Goal: Task Accomplishment & Management: Complete application form

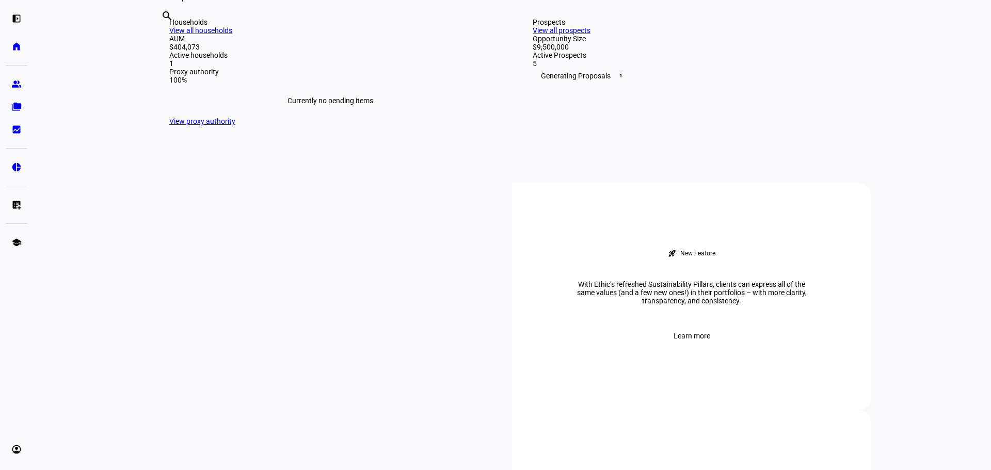
scroll to position [103, 0]
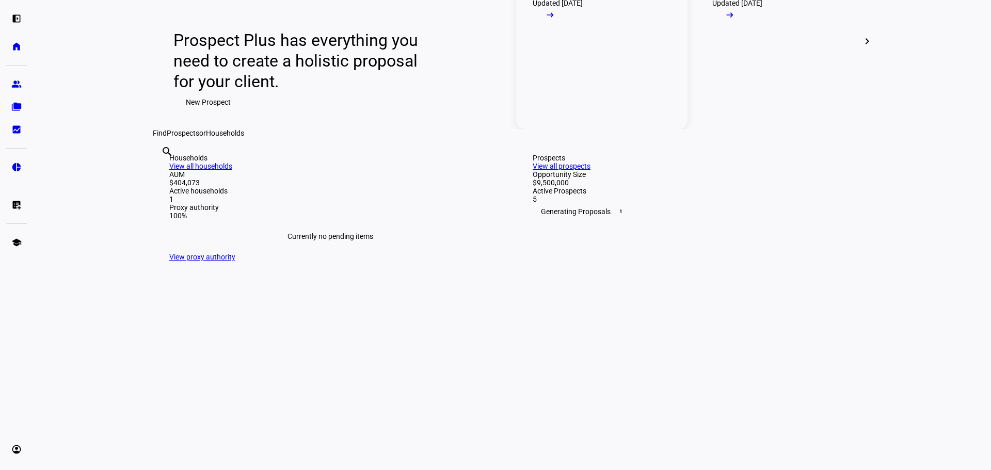
click at [583, 28] on div "Updated [DATE] arrow_right_alt" at bounding box center [558, 13] width 50 height 29
click at [555, 20] on mat-icon "arrow_right_alt" at bounding box center [550, 15] width 10 height 10
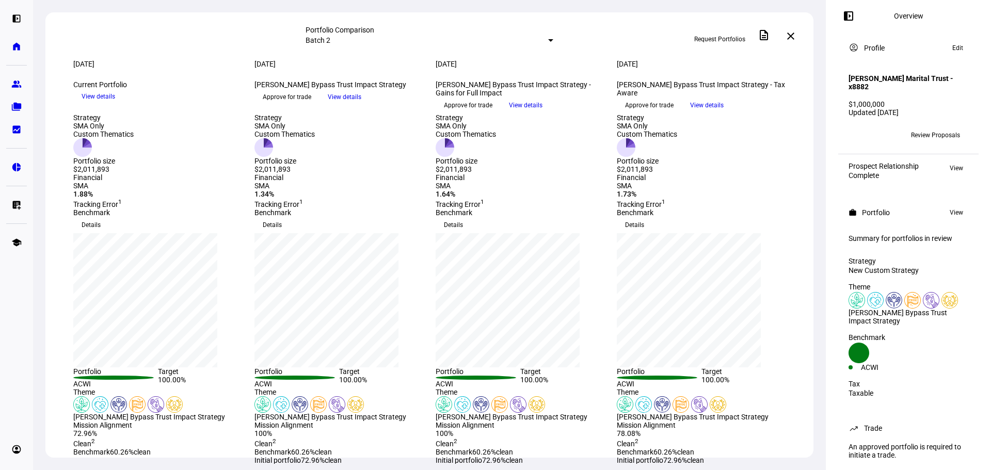
click at [659, 114] on span "Approve for trade" at bounding box center [649, 105] width 49 height 17
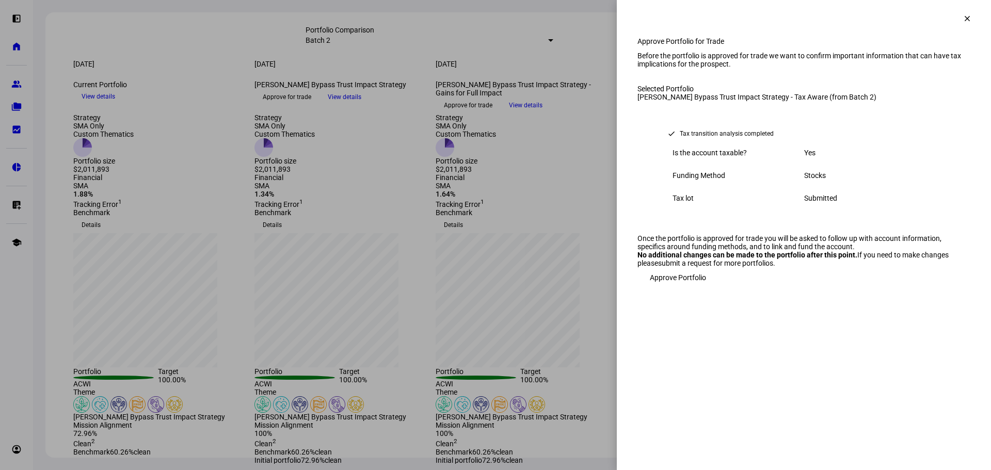
click at [682, 288] on span "Approve Portfolio" at bounding box center [678, 277] width 56 height 21
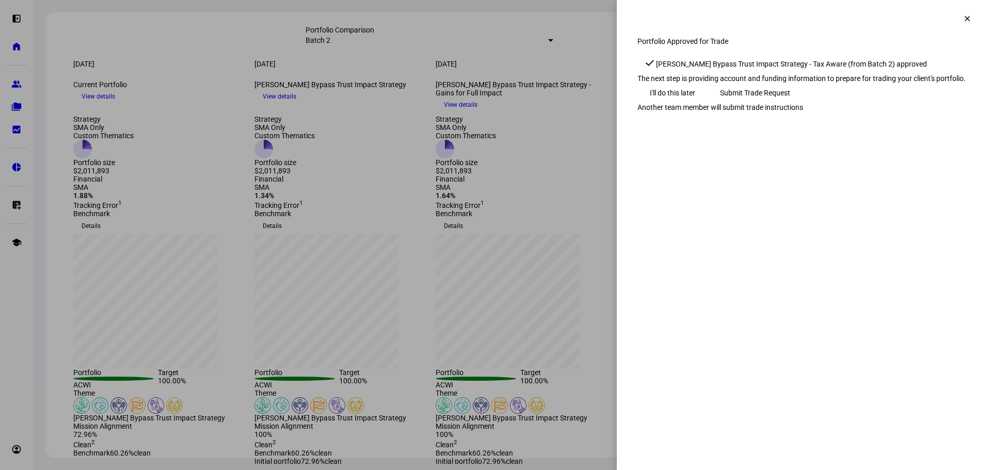
click at [790, 103] on span "Submit Trade Request" at bounding box center [755, 93] width 70 height 21
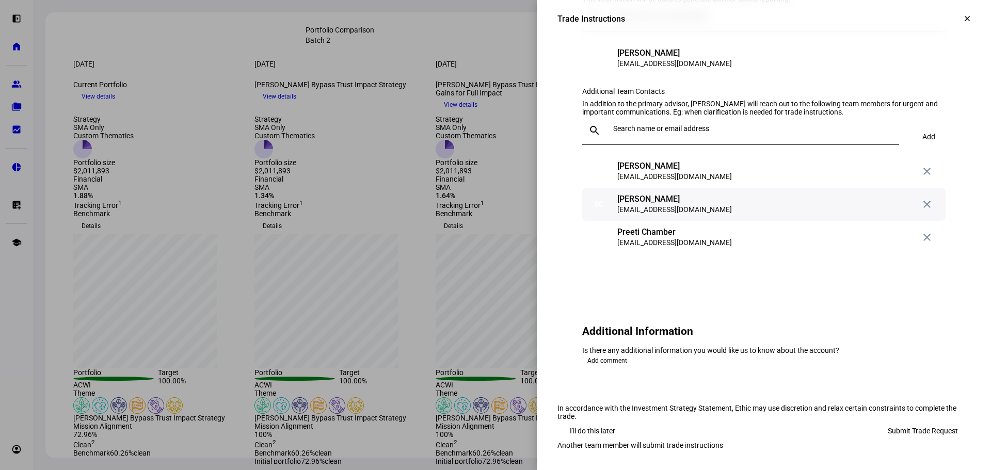
scroll to position [1220, 0]
click at [955, 24] on span at bounding box center [967, 18] width 25 height 25
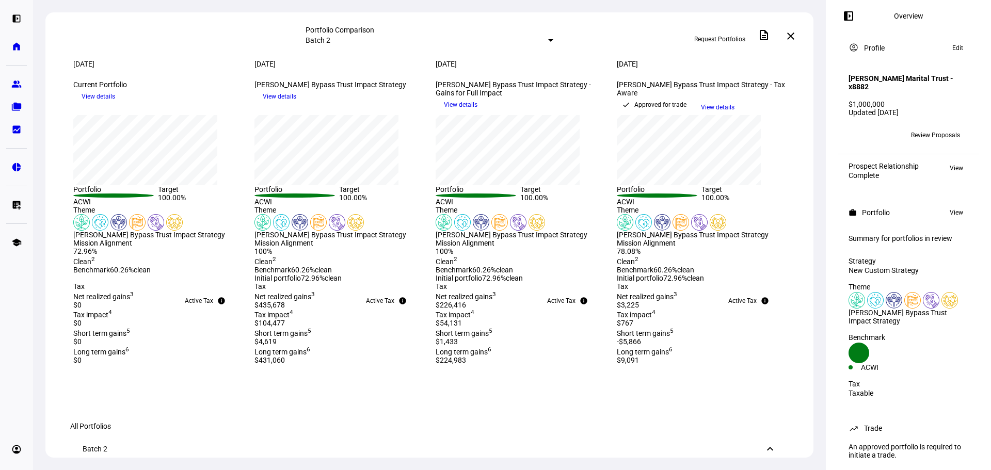
scroll to position [0, 0]
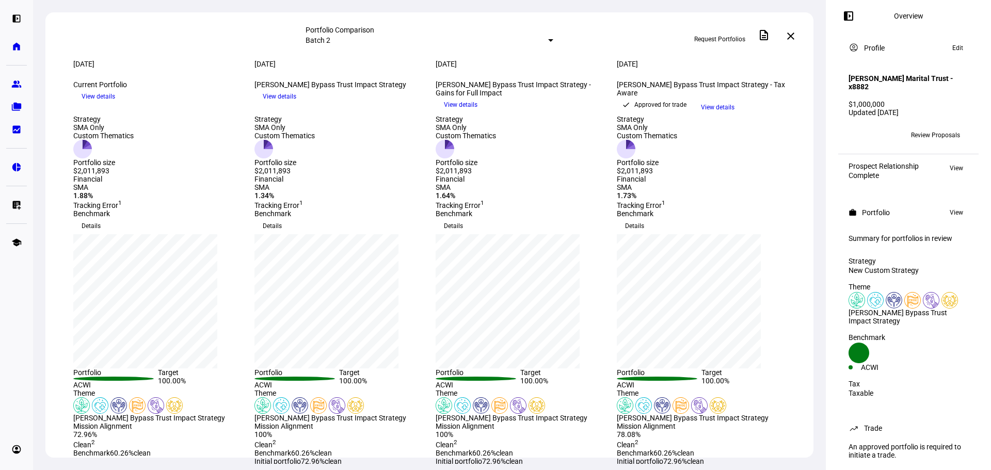
click at [793, 33] on mat-icon "close" at bounding box center [791, 36] width 12 height 12
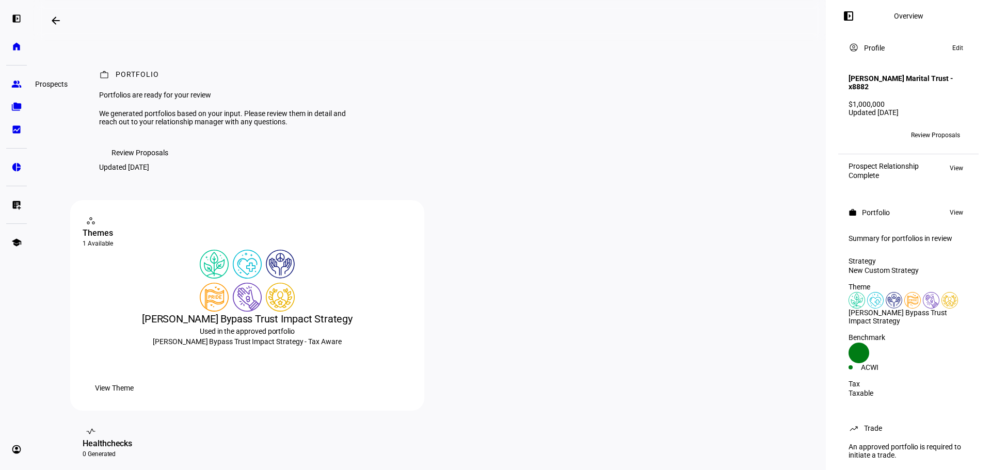
click at [13, 86] on eth-mat-symbol "group" at bounding box center [16, 84] width 10 height 10
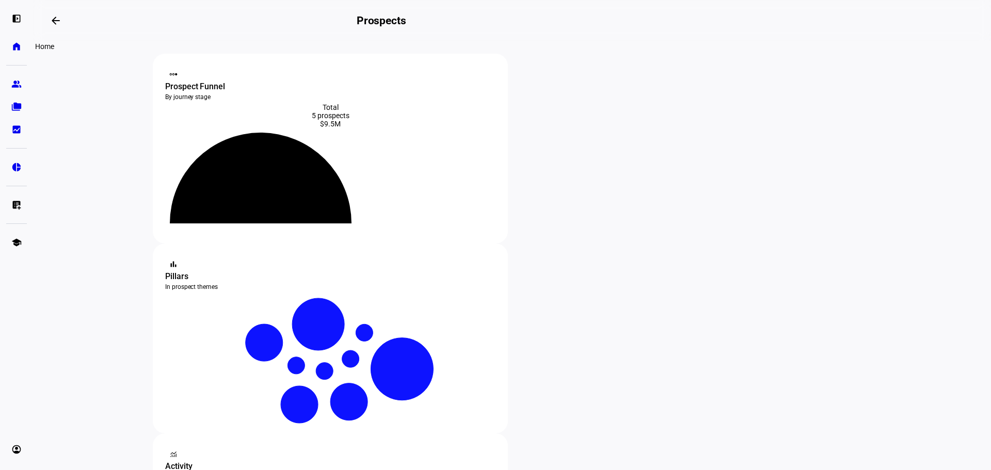
click at [13, 43] on eth-mat-symbol "home" at bounding box center [16, 46] width 10 height 10
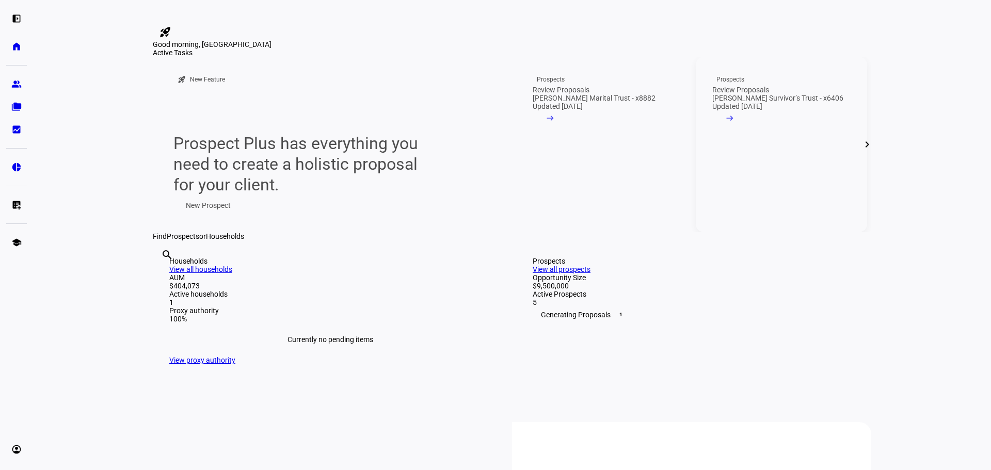
click at [784, 232] on link "Prospects Review Proposals [PERSON_NAME] Survivor’s Trust - x6406 Updated [DATE…" at bounding box center [781, 144] width 171 height 175
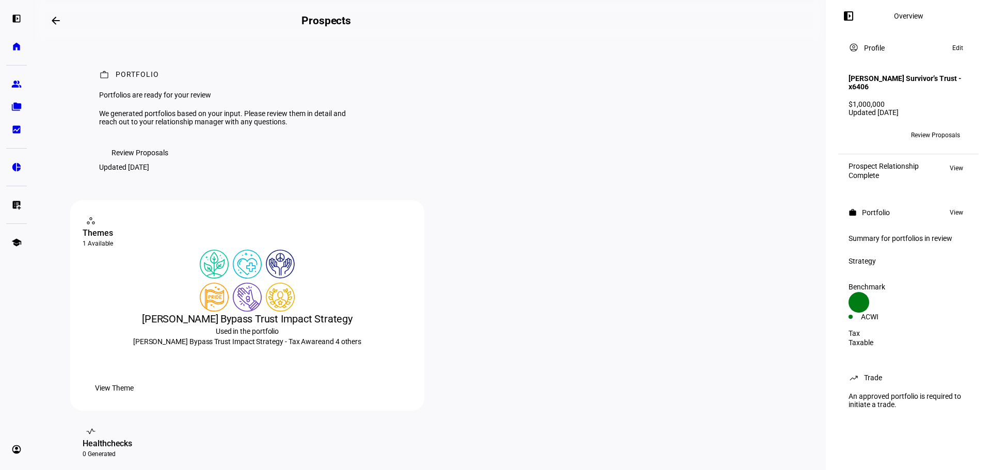
click at [933, 132] on span "Review Proposals" at bounding box center [935, 135] width 49 height 17
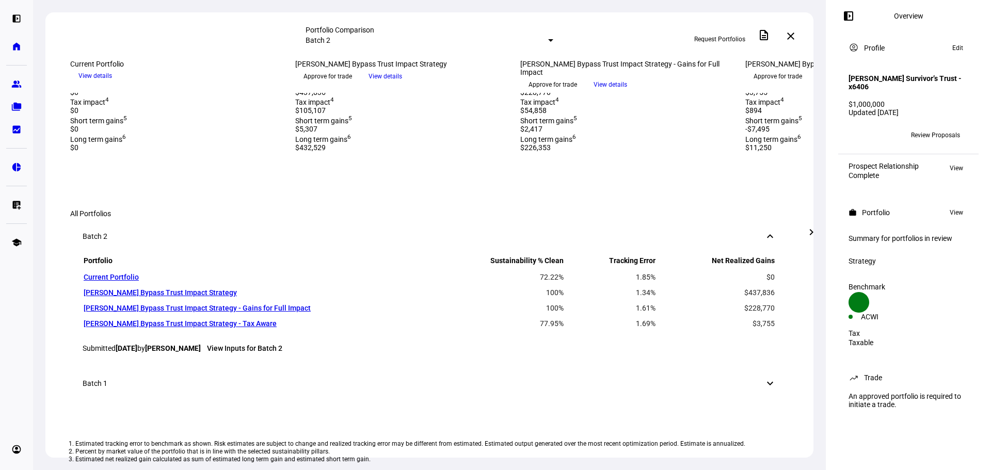
scroll to position [413, 0]
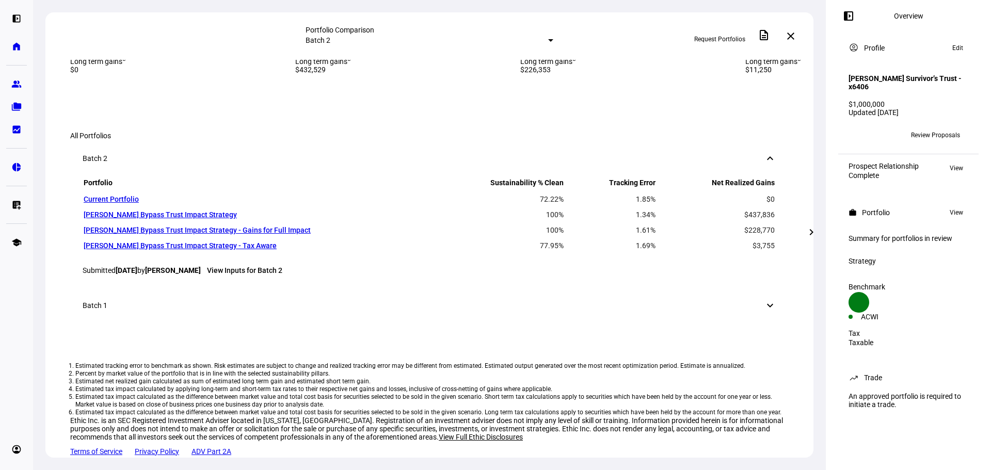
click at [814, 232] on mat-icon "chevron_right" at bounding box center [811, 232] width 12 height 12
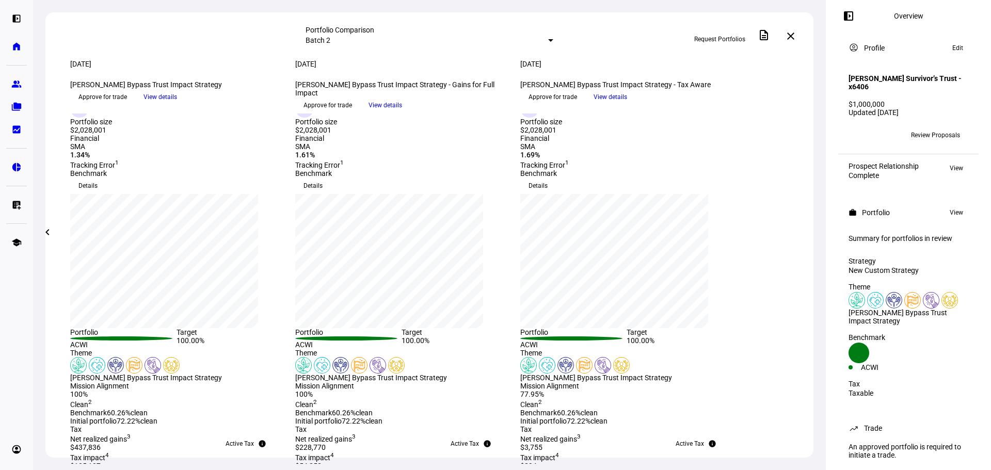
scroll to position [0, 0]
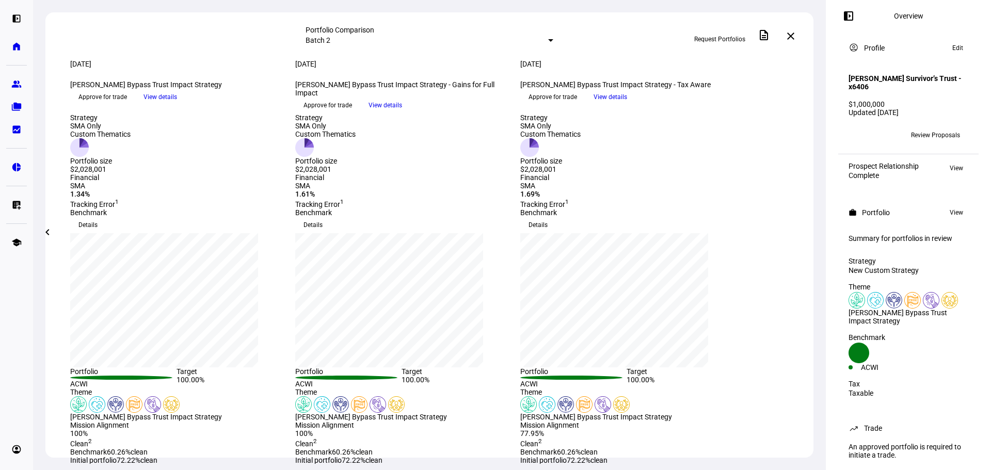
click at [577, 105] on span "Approve for trade" at bounding box center [553, 97] width 49 height 17
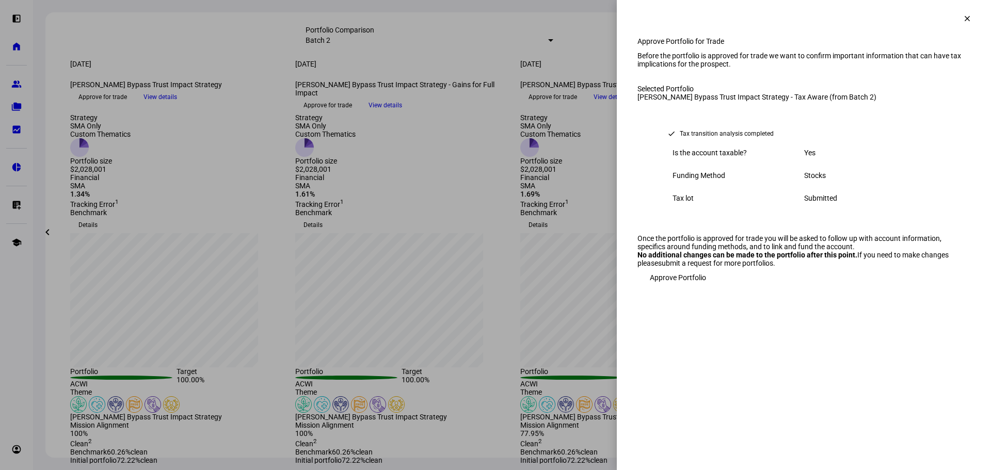
click at [680, 288] on span "Approve Portfolio" at bounding box center [678, 277] width 56 height 21
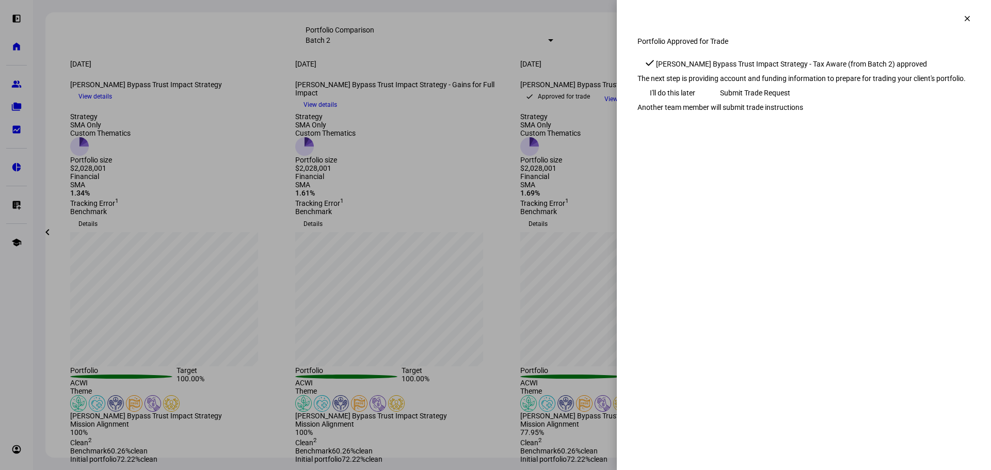
click at [790, 103] on span "Submit Trade Request" at bounding box center [755, 93] width 70 height 21
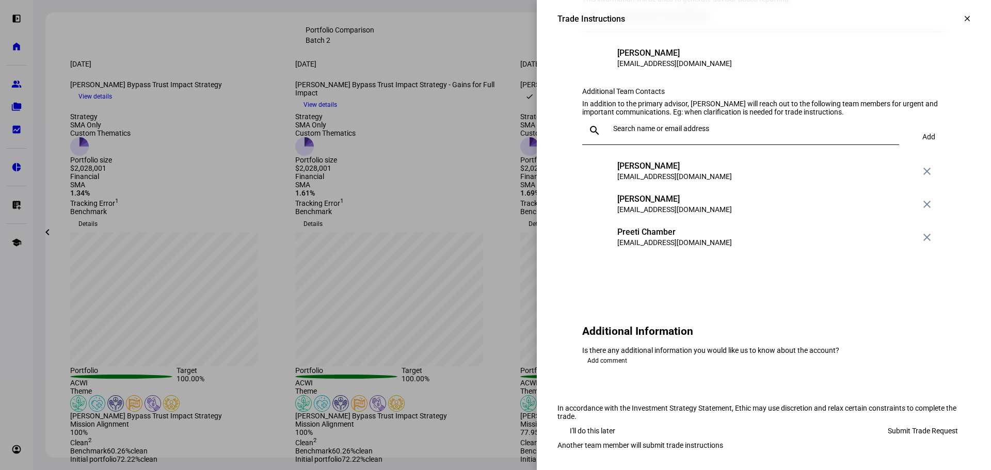
scroll to position [1220, 0]
click at [943, 421] on span "Submit Trade Request" at bounding box center [923, 431] width 70 height 21
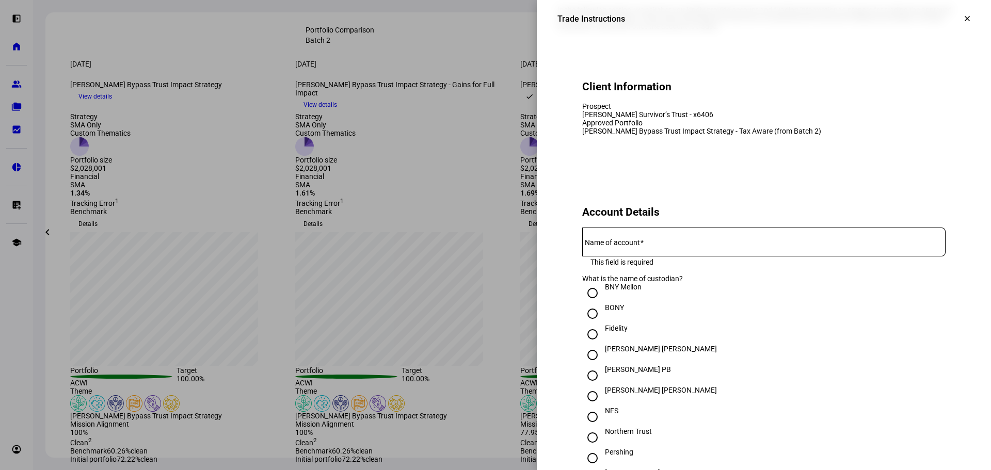
scroll to position [0, 0]
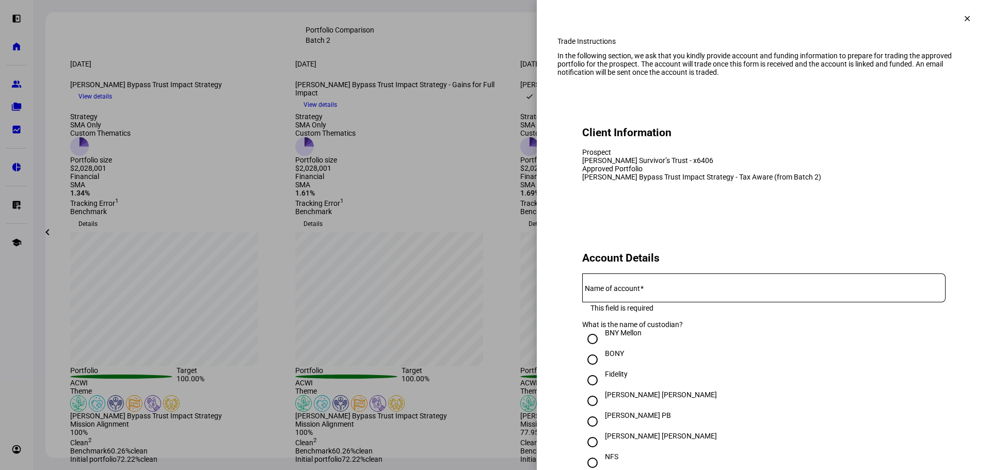
click at [647, 290] on input "Name of account" at bounding box center [763, 286] width 363 height 8
drag, startPoint x: 574, startPoint y: 186, endPoint x: 753, endPoint y: 184, distance: 178.6
click at [753, 184] on eth-form-card "Client Information Prospect [PERSON_NAME] Survivor’s Trust - x6406 Approved Por…" at bounding box center [763, 149] width 413 height 113
copy div "[PERSON_NAME] Survivor’s Trust - x6406"
click at [594, 293] on mat-label "Name of account" at bounding box center [612, 288] width 55 height 8
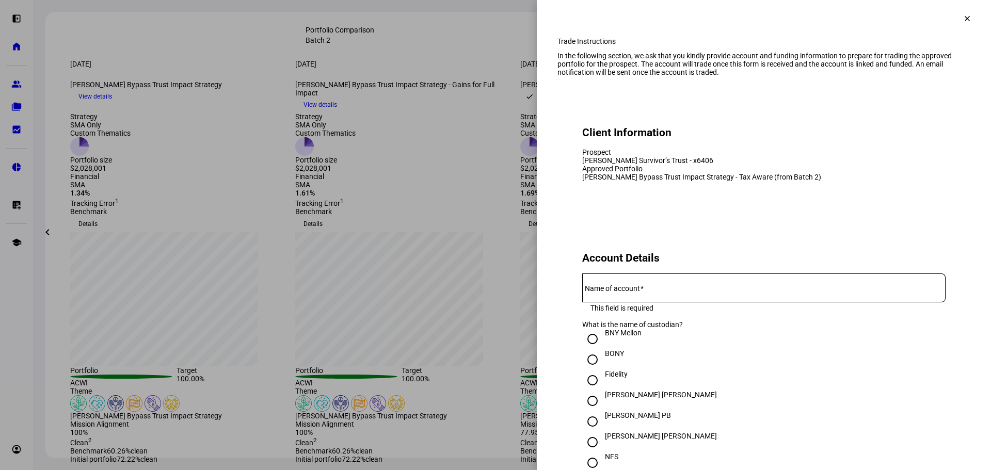
click at [594, 290] on input "Name of account" at bounding box center [763, 286] width 363 height 8
paste input "[PERSON_NAME] Survivor’s Trust - x6406"
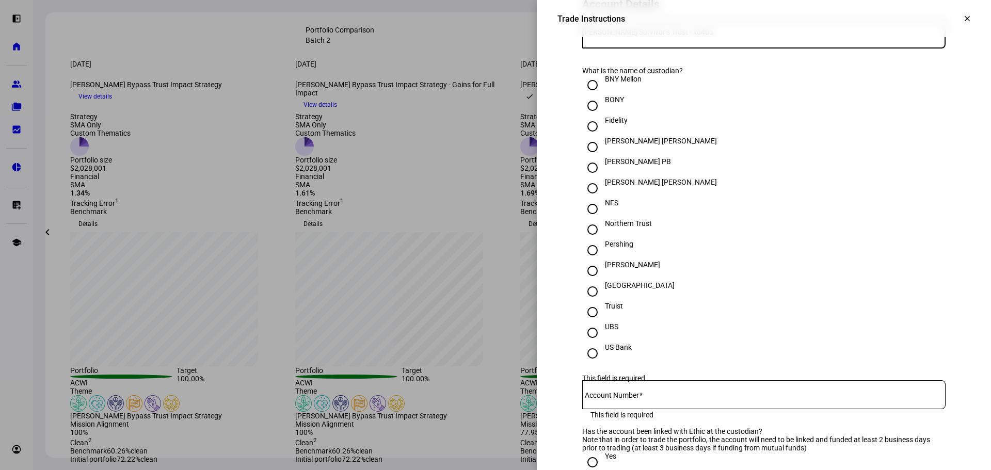
scroll to position [258, 0]
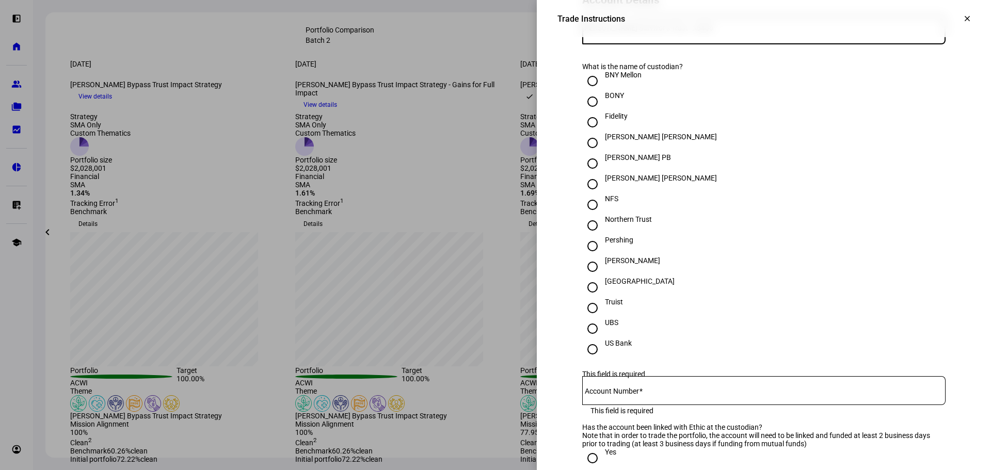
type input "[PERSON_NAME] Survivor’s Trust - x6406"
click at [605, 265] on div "[PERSON_NAME]" at bounding box center [632, 261] width 55 height 8
click at [603, 277] on input "[PERSON_NAME]" at bounding box center [592, 267] width 21 height 21
radio input "true"
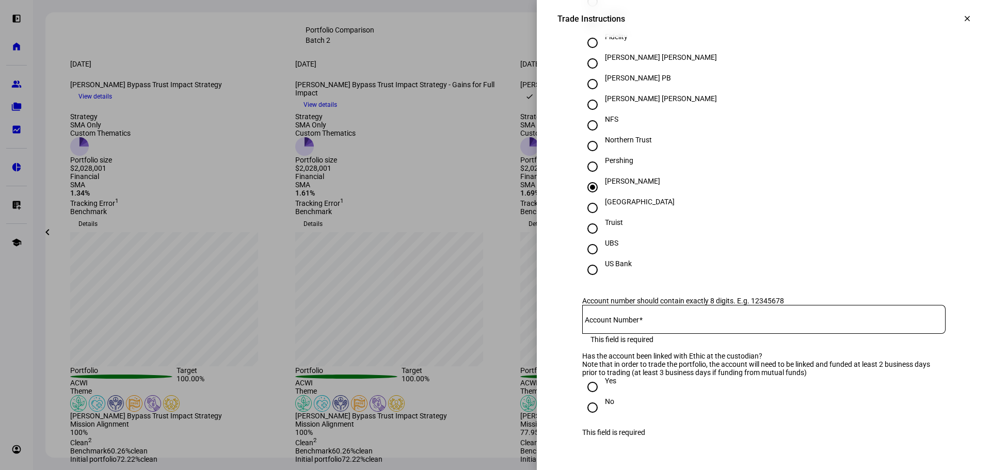
scroll to position [361, 0]
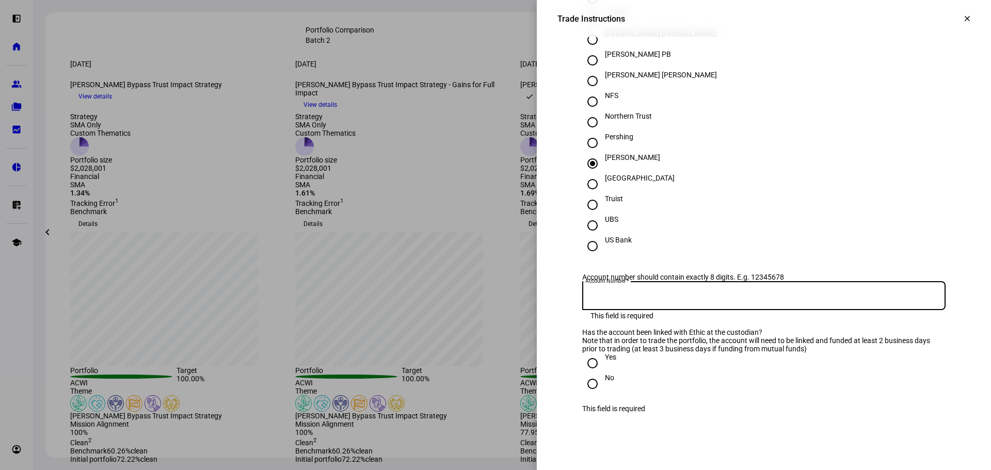
click at [649, 298] on input "Account Number" at bounding box center [763, 294] width 363 height 8
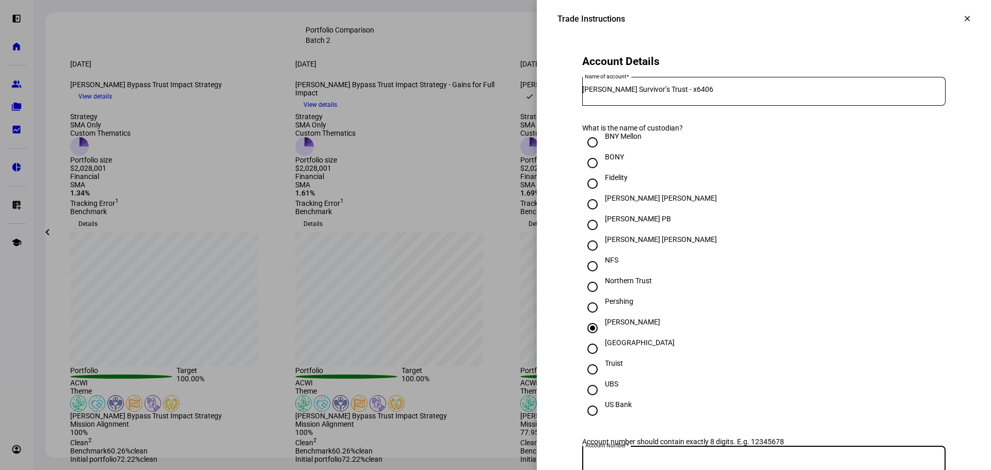
scroll to position [413, 0]
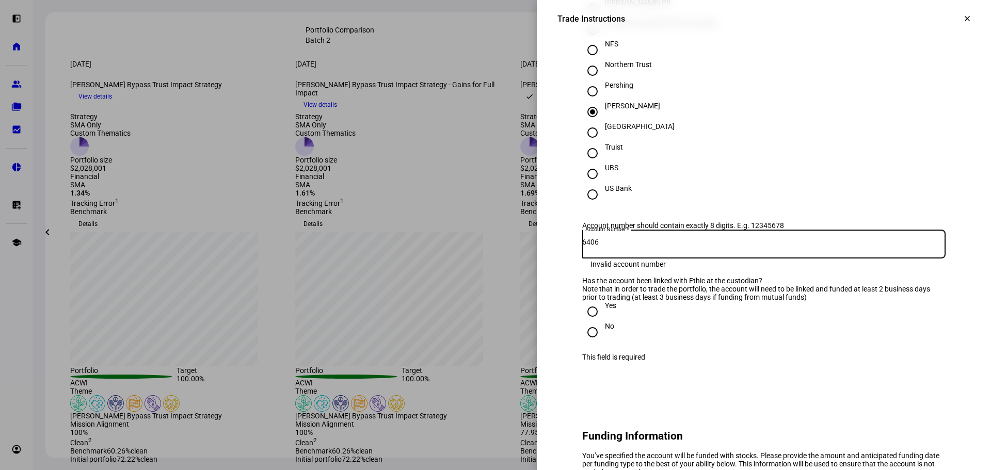
type input "6406"
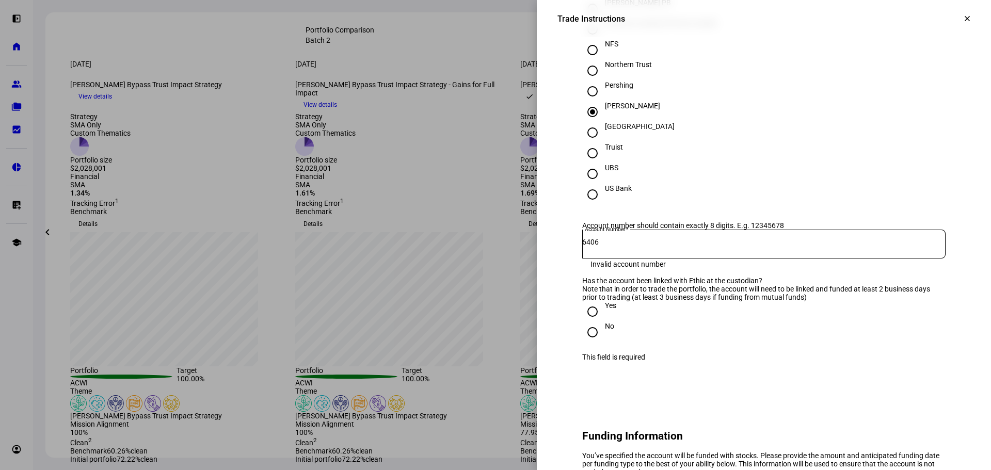
click at [784, 384] on eth-form-card "Account Details Name of account [PERSON_NAME] Survivor’s Trust - x6406 What is …" at bounding box center [763, 94] width 413 height 579
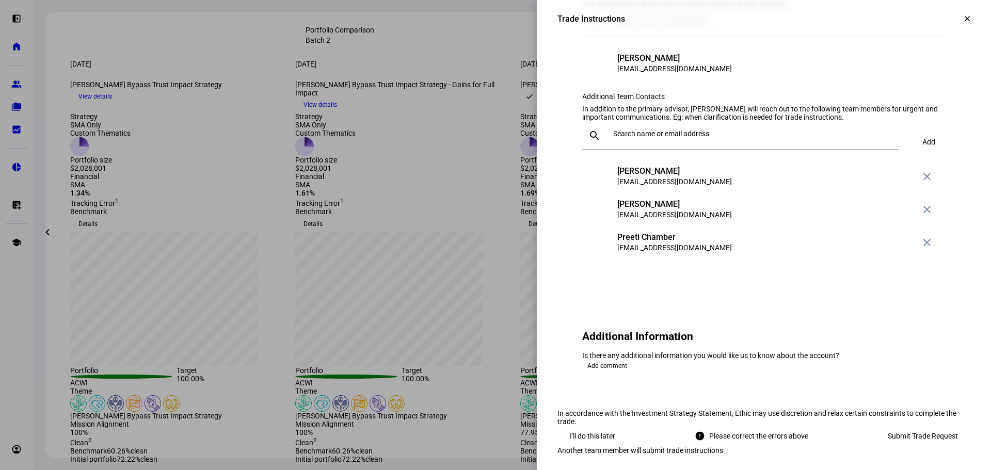
scroll to position [1239, 0]
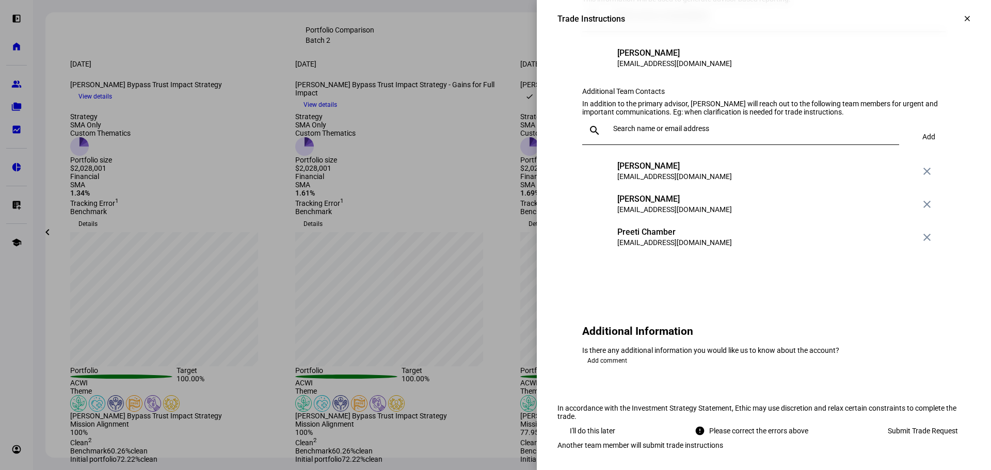
click at [963, 22] on mat-icon "clear" at bounding box center [967, 18] width 9 height 9
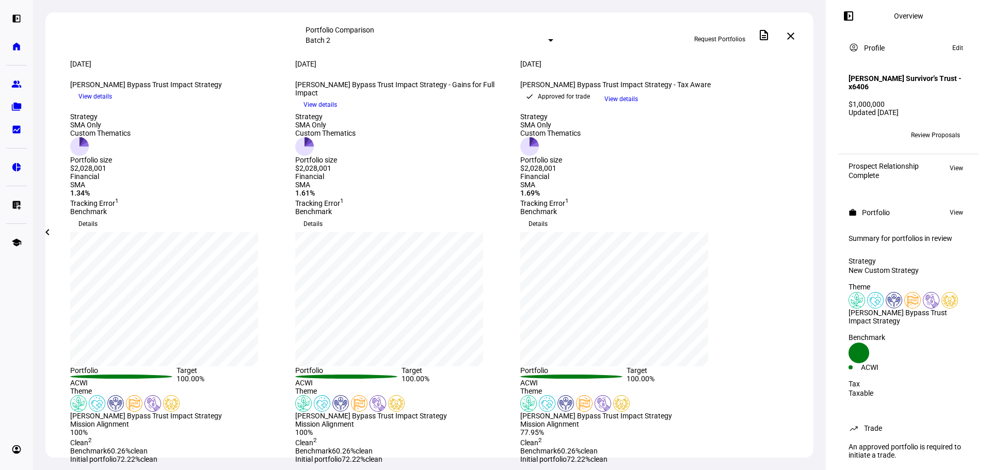
click at [548, 39] on div at bounding box center [550, 40] width 5 height 3
click at [513, 27] on div at bounding box center [495, 235] width 991 height 470
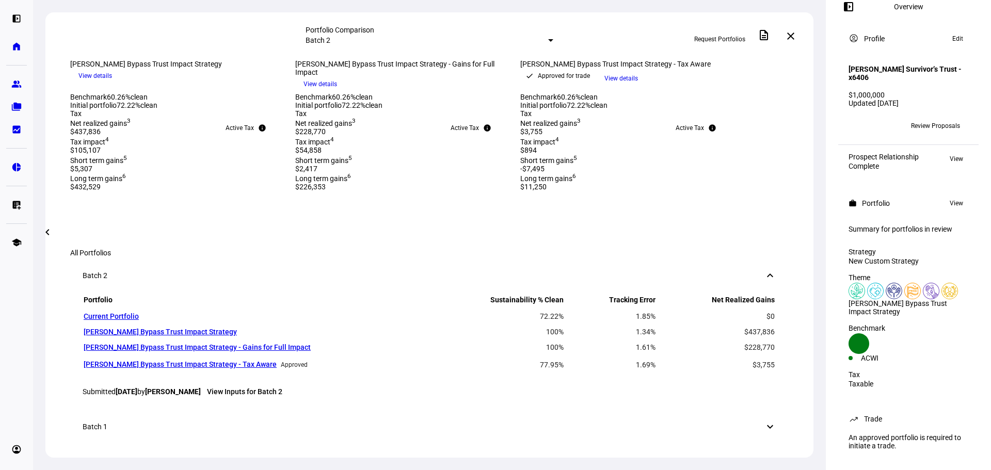
scroll to position [0, 0]
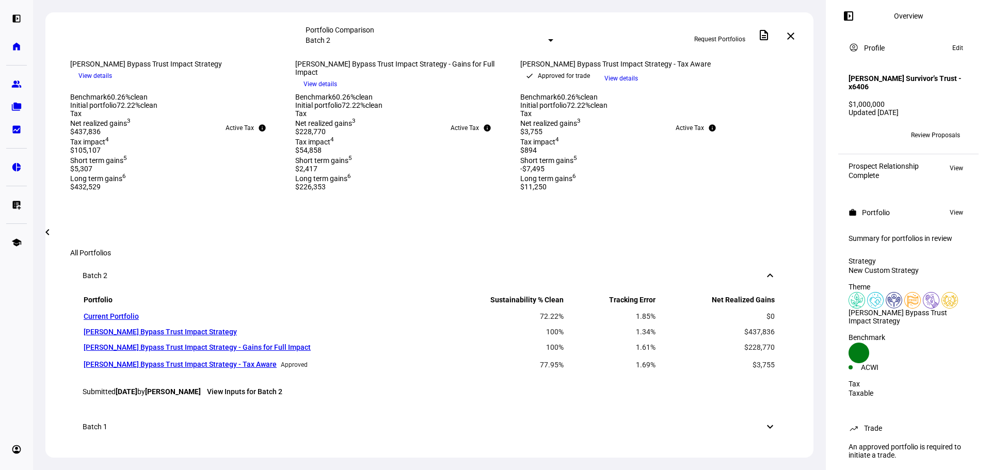
click at [817, 16] on div "Portfolio Comparison Batch 2 Request Portfolios description close [DATE] more_v…" at bounding box center [429, 235] width 793 height 470
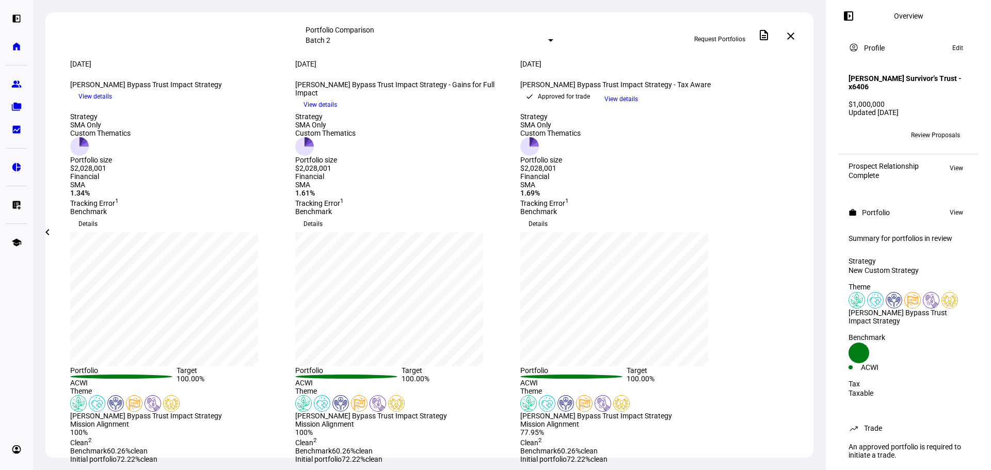
click at [638, 107] on span "View details" at bounding box center [621, 98] width 34 height 15
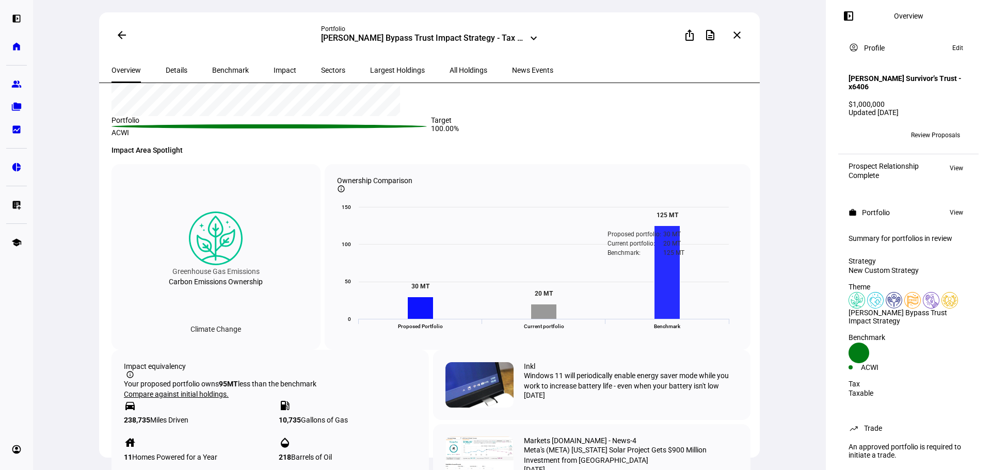
scroll to position [671, 0]
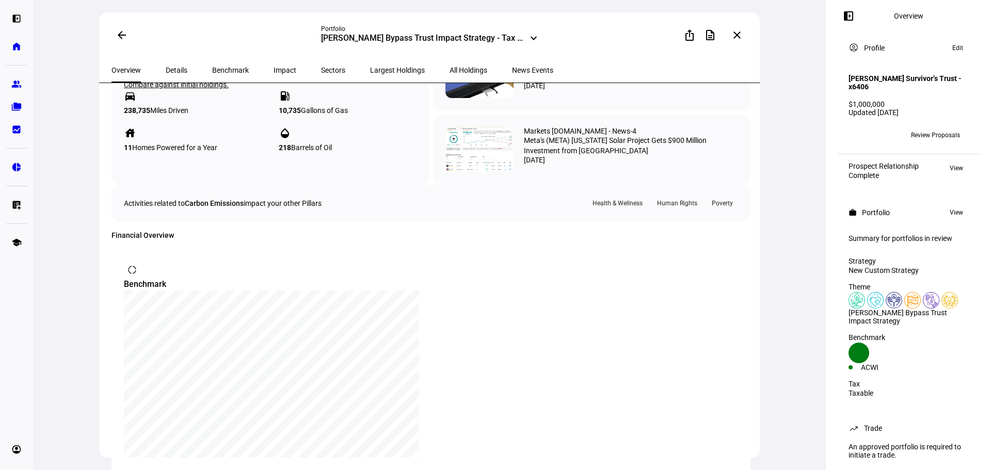
click at [818, 120] on div "arrow_back Portfolio [PERSON_NAME] Bypass Trust Impact Strategy - Tax Aware key…" at bounding box center [429, 235] width 793 height 470
